Goal: Download file/media

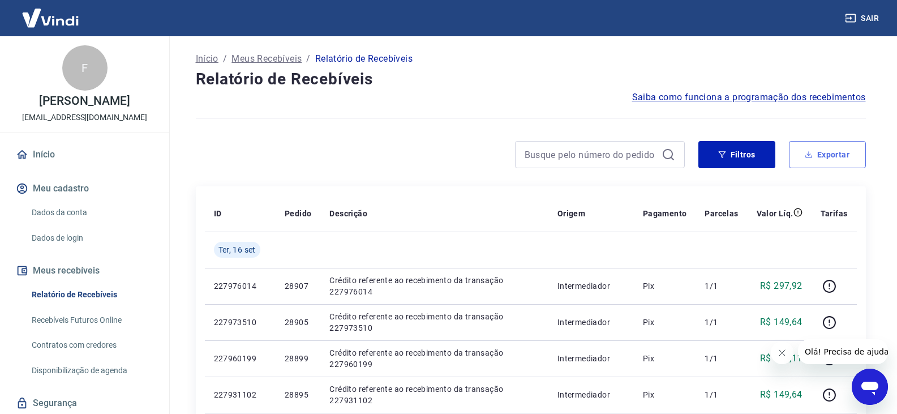
click at [840, 149] on button "Exportar" at bounding box center [827, 154] width 77 height 27
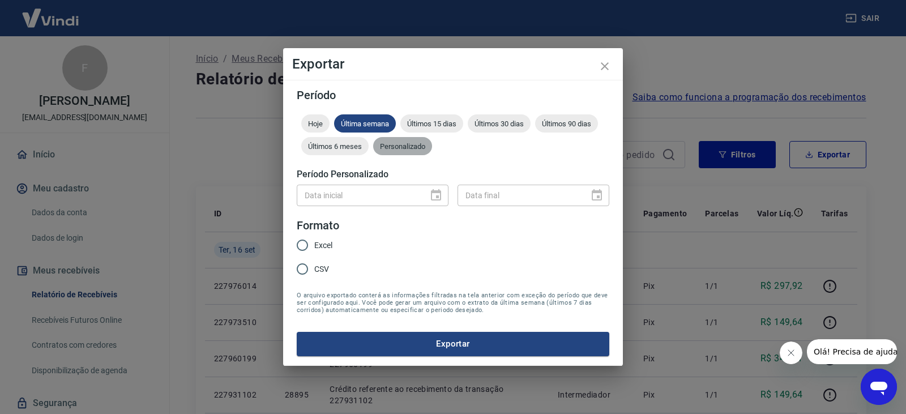
click at [412, 147] on span "Personalizado" at bounding box center [402, 146] width 59 height 8
click at [441, 191] on icon "Choose date" at bounding box center [436, 196] width 14 height 14
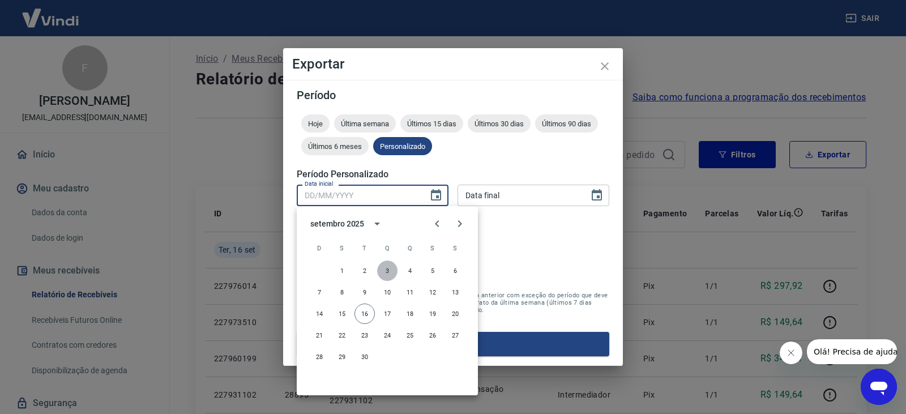
click at [377, 268] on button "3" at bounding box center [387, 270] width 20 height 20
type input "[DATE]"
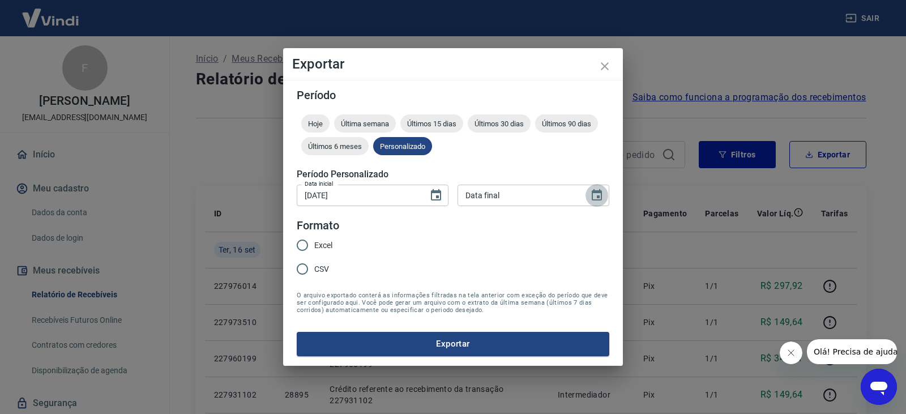
click at [598, 190] on icon "Choose date" at bounding box center [597, 196] width 14 height 14
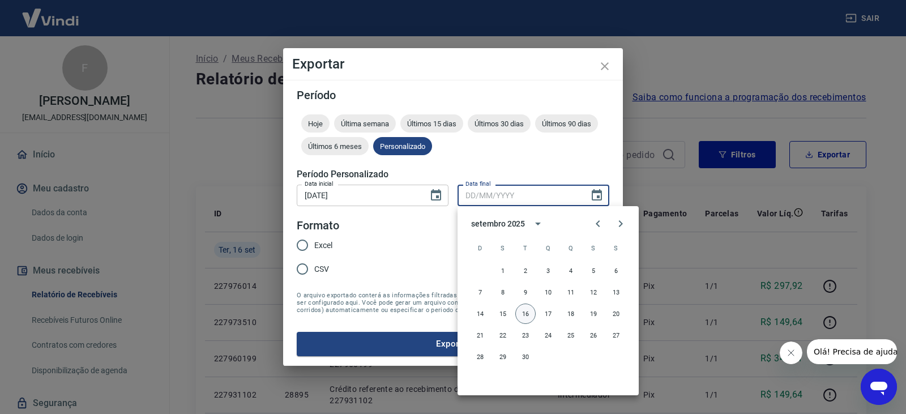
click at [526, 312] on button "16" at bounding box center [525, 313] width 20 height 20
type input "[DATE]"
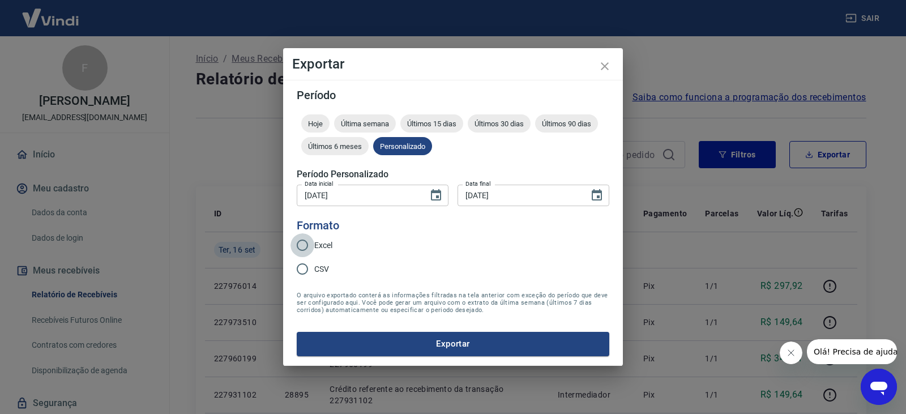
click at [308, 245] on input "Excel" at bounding box center [302, 245] width 24 height 24
radio input "true"
click at [389, 345] on button "Exportar" at bounding box center [453, 344] width 312 height 24
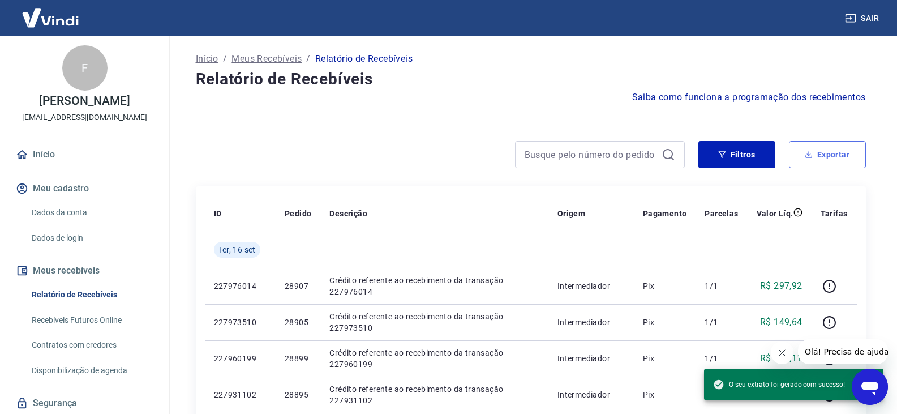
click at [808, 152] on icon "button" at bounding box center [809, 155] width 8 height 8
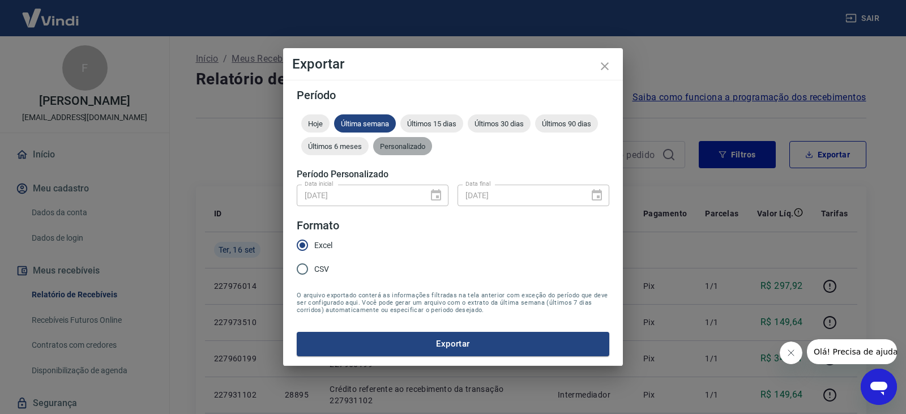
click at [402, 145] on span "Personalizado" at bounding box center [402, 146] width 59 height 8
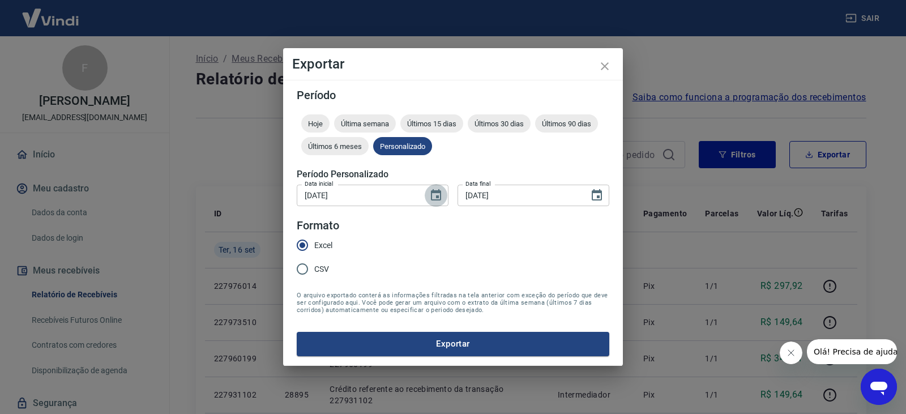
click at [442, 195] on icon "Choose date, selected date is 3 de set de 2025" at bounding box center [436, 196] width 14 height 14
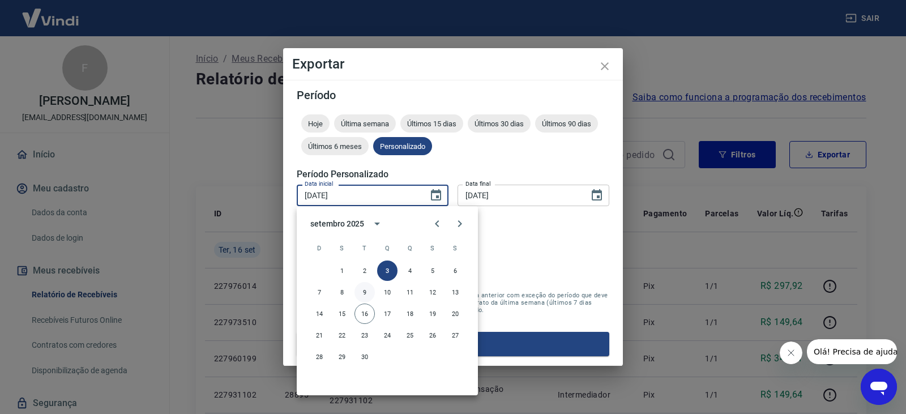
click at [368, 290] on button "9" at bounding box center [364, 292] width 20 height 20
type input "[DATE]"
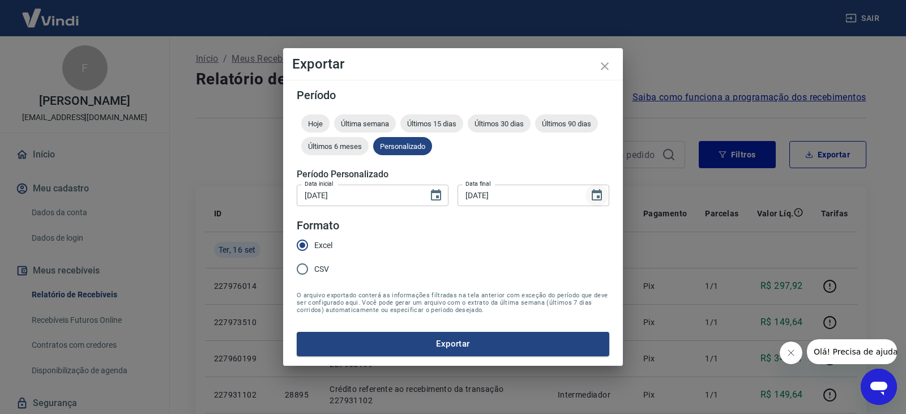
click at [600, 194] on icon "Choose date, selected date is 16 de set de 2025" at bounding box center [597, 196] width 14 height 14
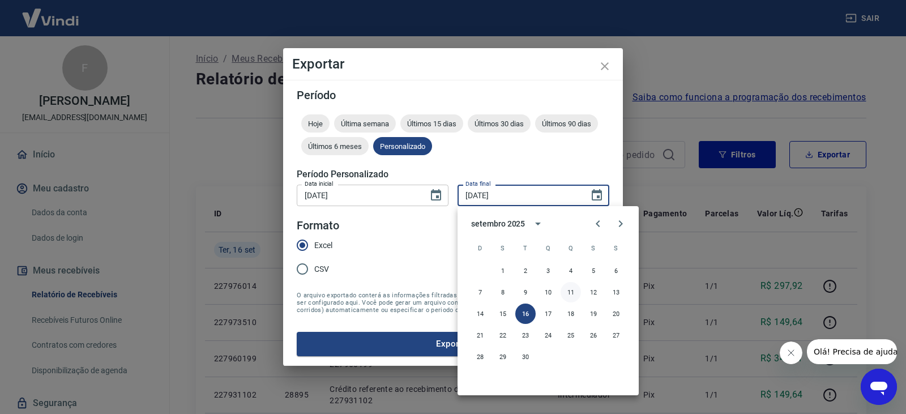
click at [568, 289] on button "11" at bounding box center [570, 292] width 20 height 20
type input "[DATE]"
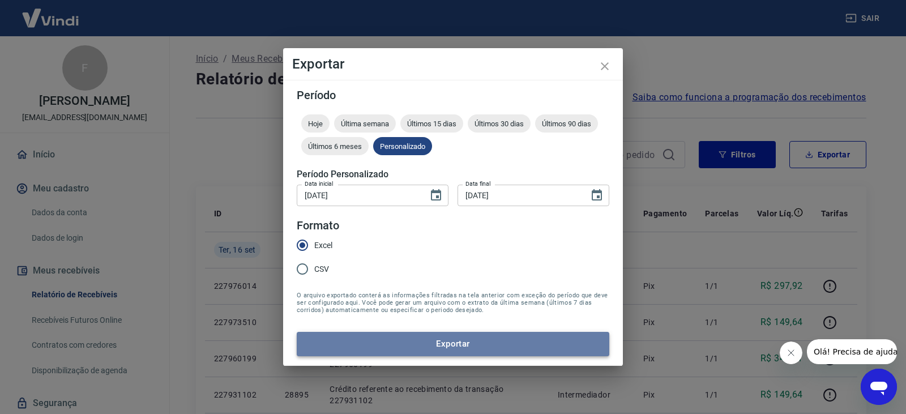
click at [388, 345] on button "Exportar" at bounding box center [453, 344] width 312 height 24
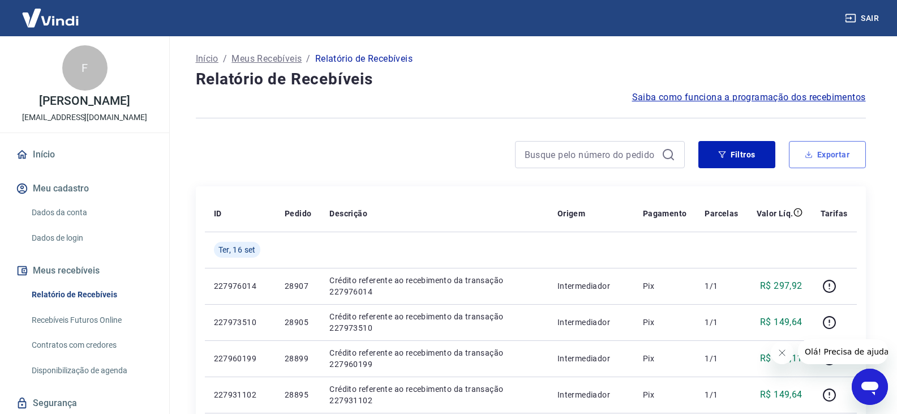
click at [830, 154] on button "Exportar" at bounding box center [827, 154] width 77 height 27
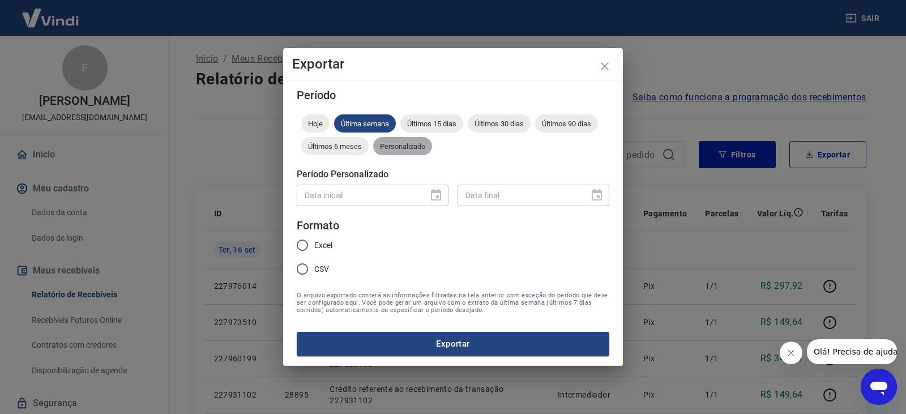
click at [417, 152] on div "Personalizado" at bounding box center [402, 146] width 59 height 18
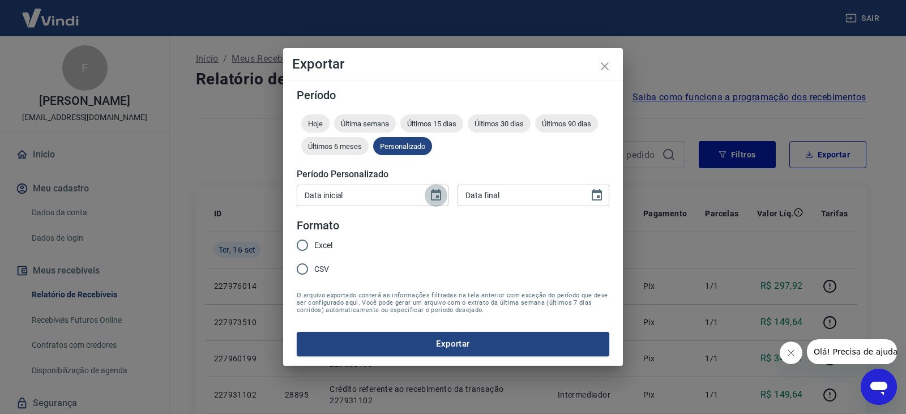
click at [435, 195] on icon "Choose date" at bounding box center [436, 196] width 14 height 14
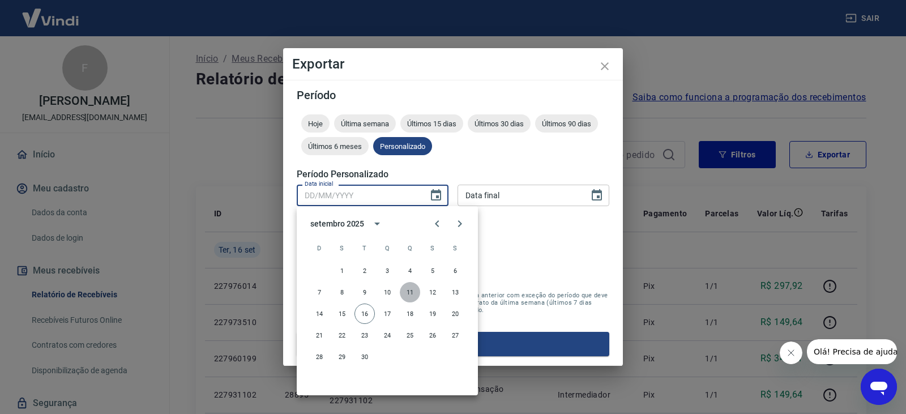
click at [411, 295] on button "11" at bounding box center [410, 292] width 20 height 20
type input "[DATE]"
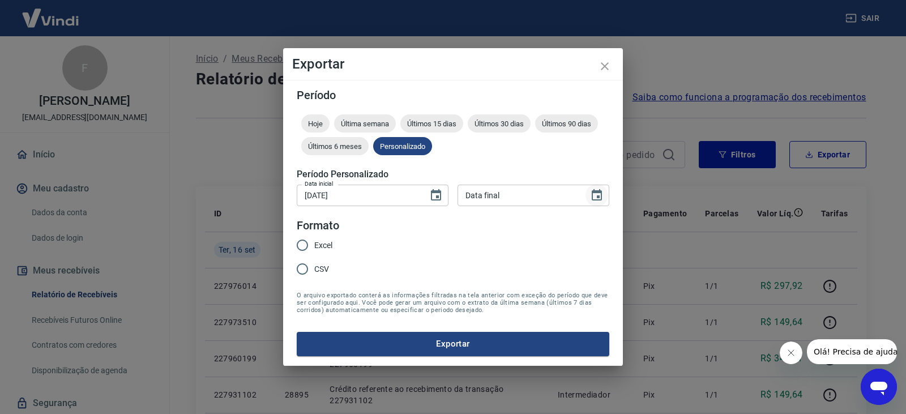
click at [602, 194] on icon "Choose date" at bounding box center [597, 194] width 10 height 11
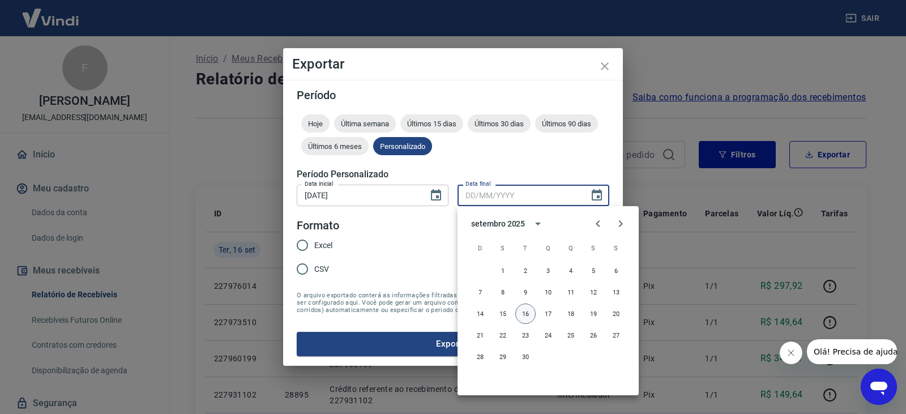
click at [528, 312] on button "16" at bounding box center [525, 313] width 20 height 20
type input "[DATE]"
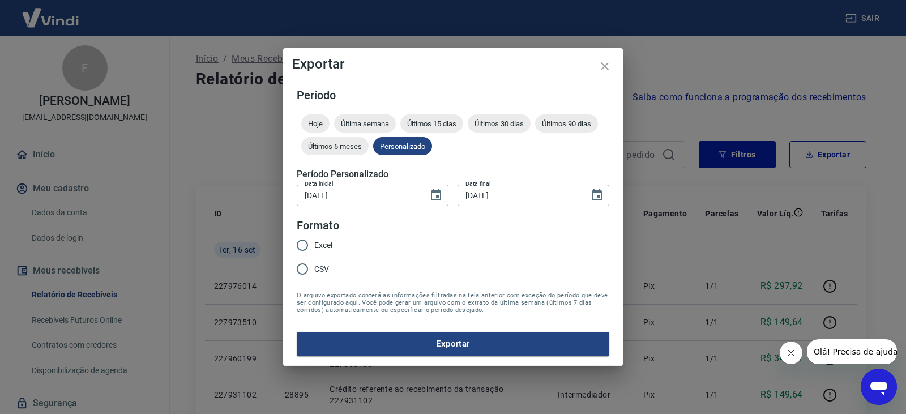
click at [324, 247] on span "Excel" at bounding box center [323, 245] width 18 height 12
click at [314, 247] on input "Excel" at bounding box center [302, 245] width 24 height 24
radio input "true"
click at [448, 354] on button "Exportar" at bounding box center [453, 344] width 312 height 24
